Goal: Check status

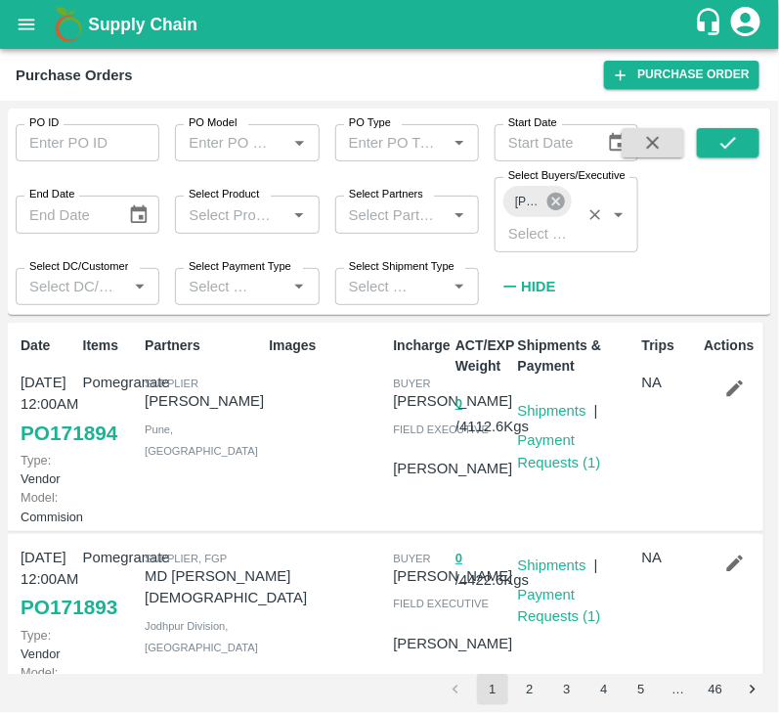
click at [551, 208] on icon at bounding box center [556, 202] width 18 height 18
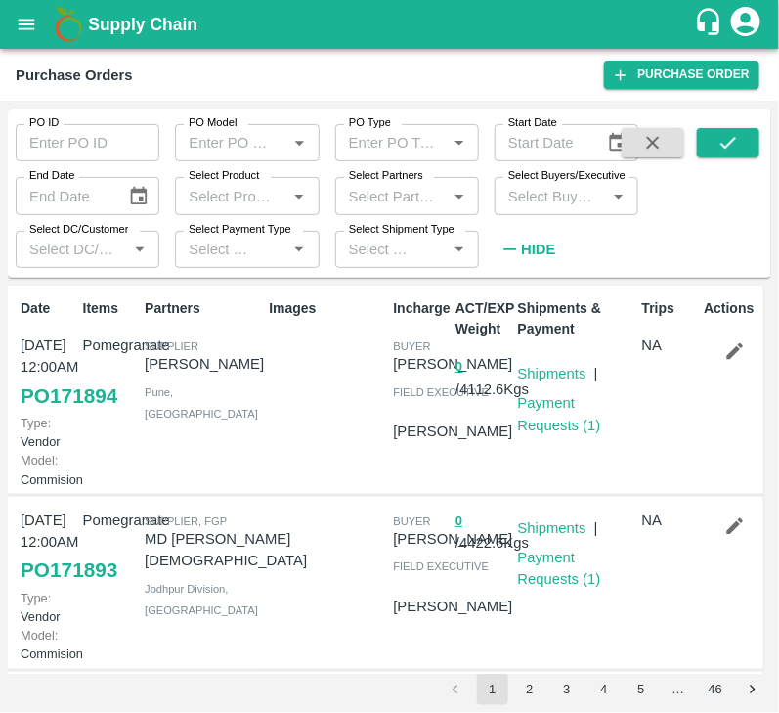
click at [533, 205] on input "Select Buyers/Executive" at bounding box center [551, 195] width 100 height 25
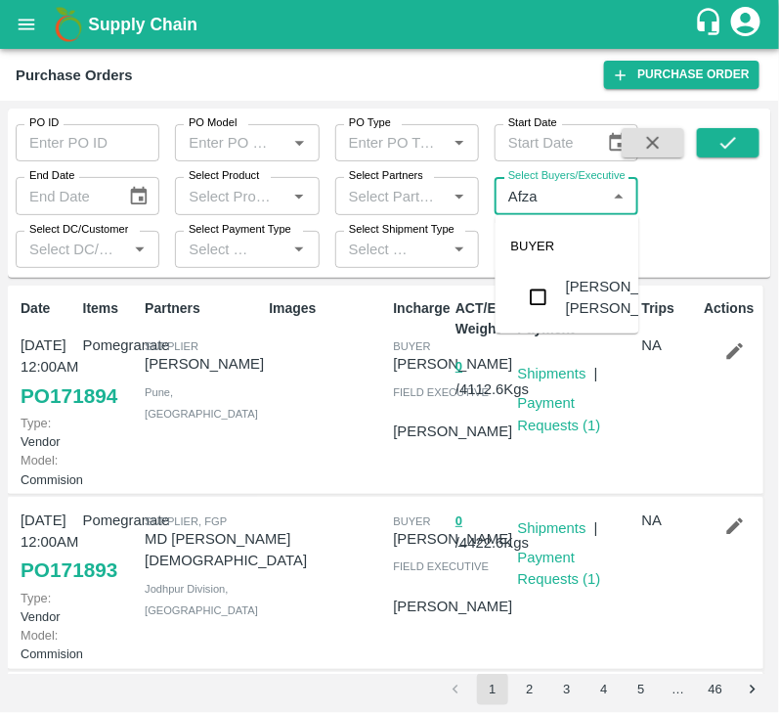
type input "Afzal"
click at [541, 305] on input "checkbox" at bounding box center [538, 297] width 39 height 39
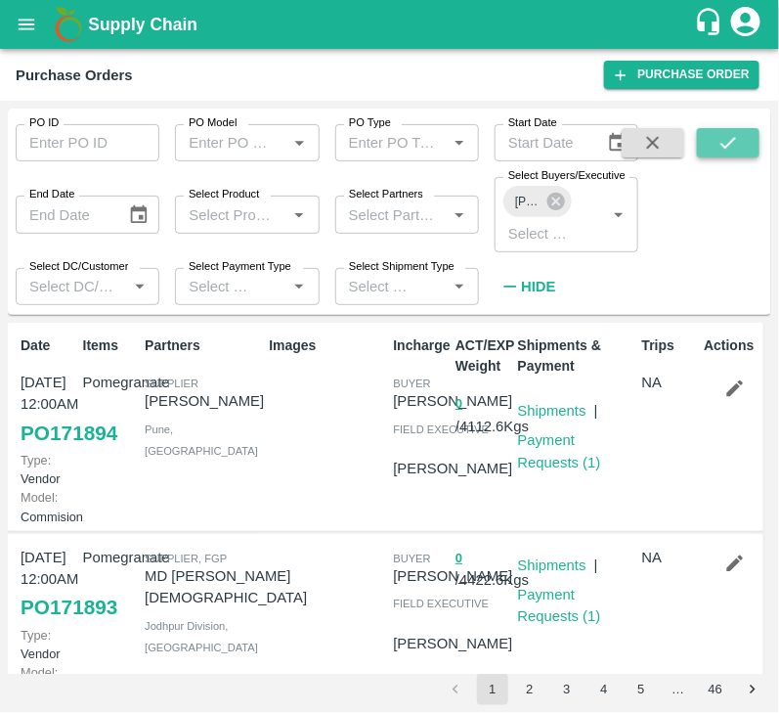
click at [726, 137] on icon "submit" at bounding box center [729, 143] width 22 height 22
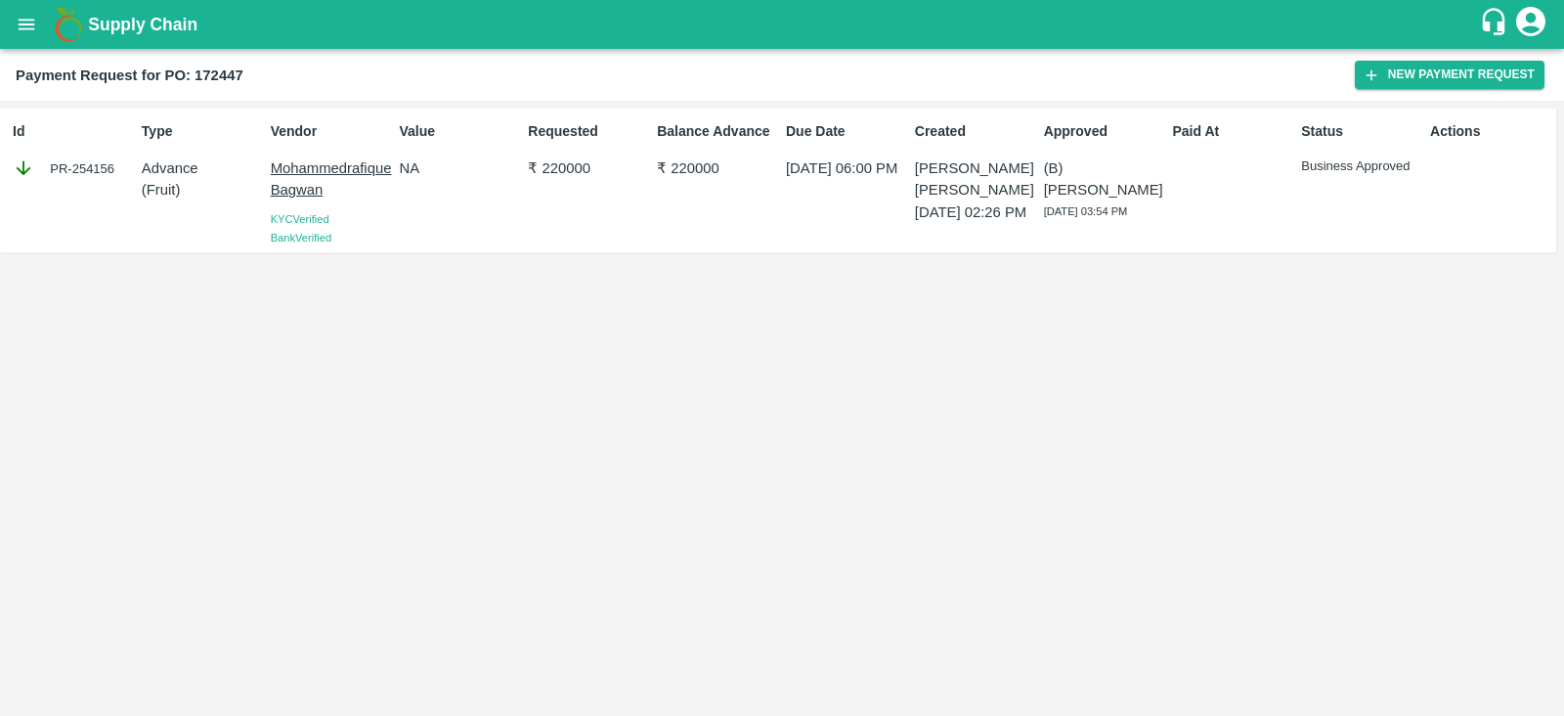
click at [778, 113] on div "Due Date 29 Aug 2025, 06:00 PM" at bounding box center [842, 180] width 129 height 134
